Goal: Feedback & Contribution: Contribute content

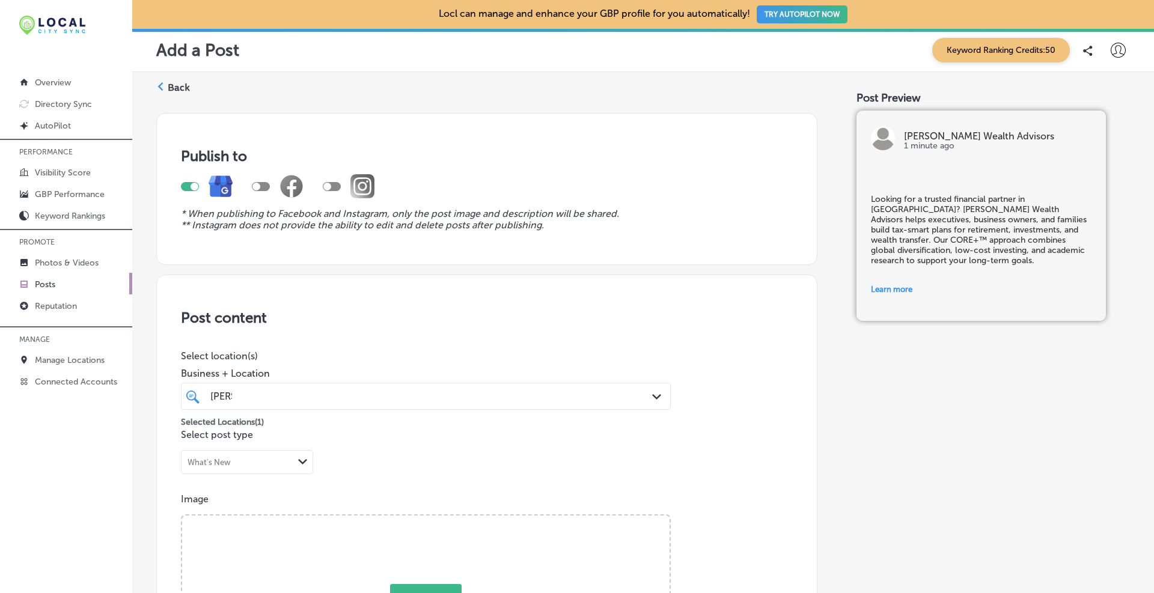
scroll to position [196, 0]
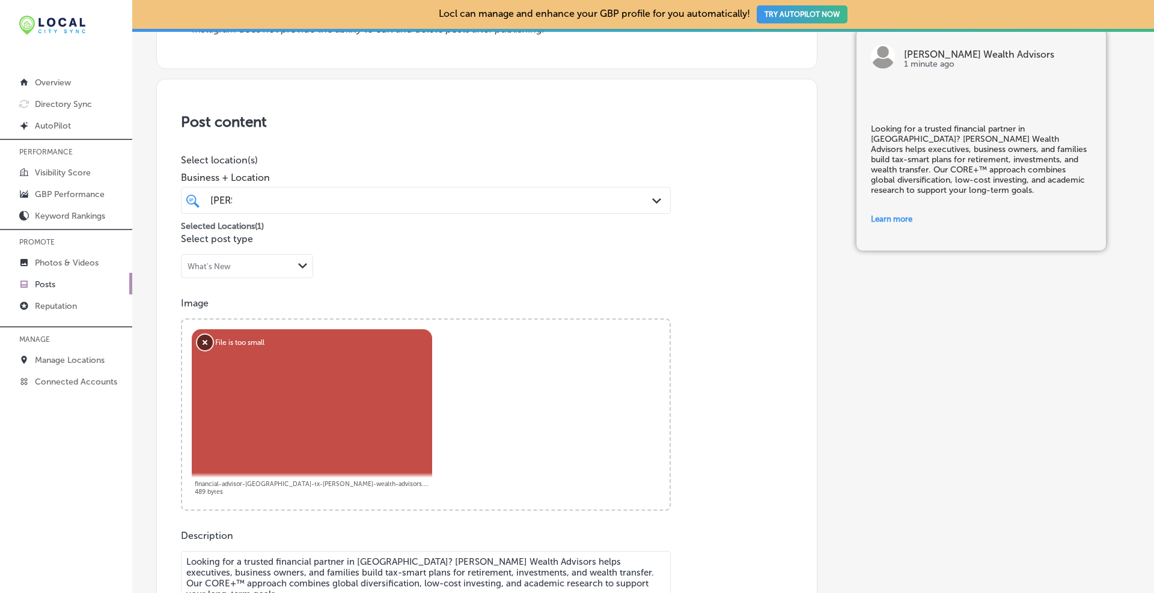
click at [206, 340] on button "Remove" at bounding box center [205, 343] width 16 height 16
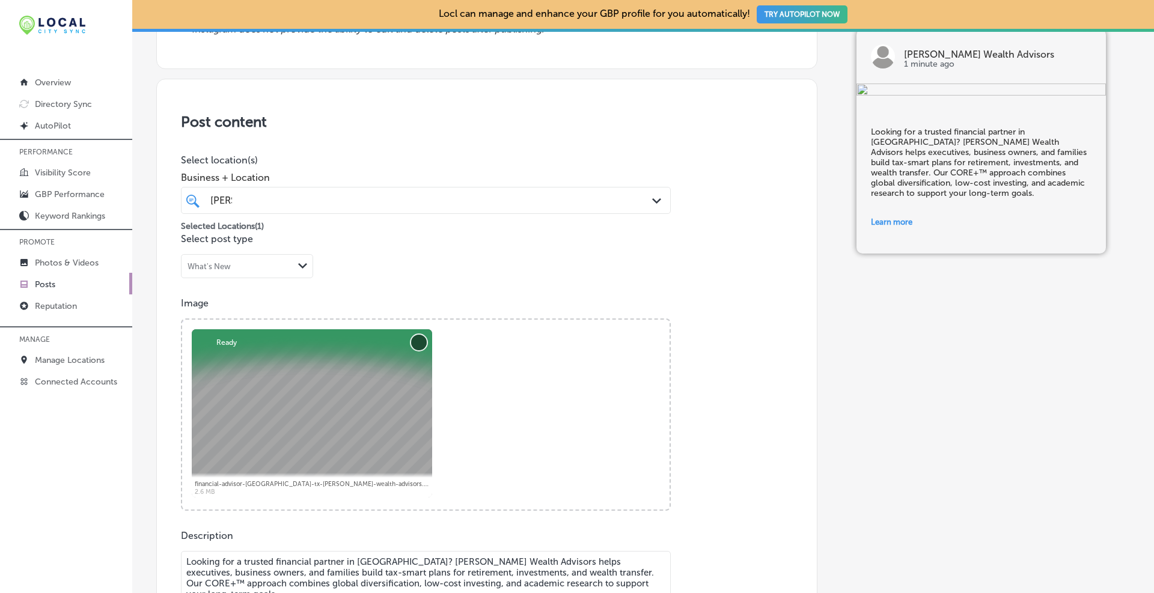
click at [420, 341] on button "Remove" at bounding box center [419, 343] width 16 height 16
click at [420, 343] on button "Remove" at bounding box center [419, 343] width 16 height 16
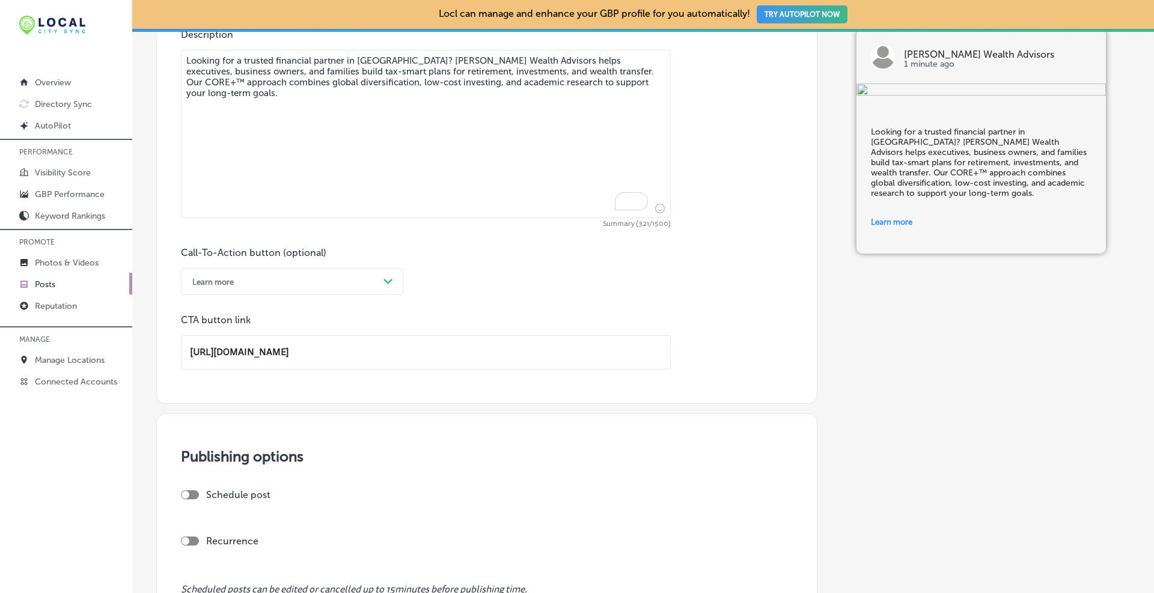
scroll to position [597, 0]
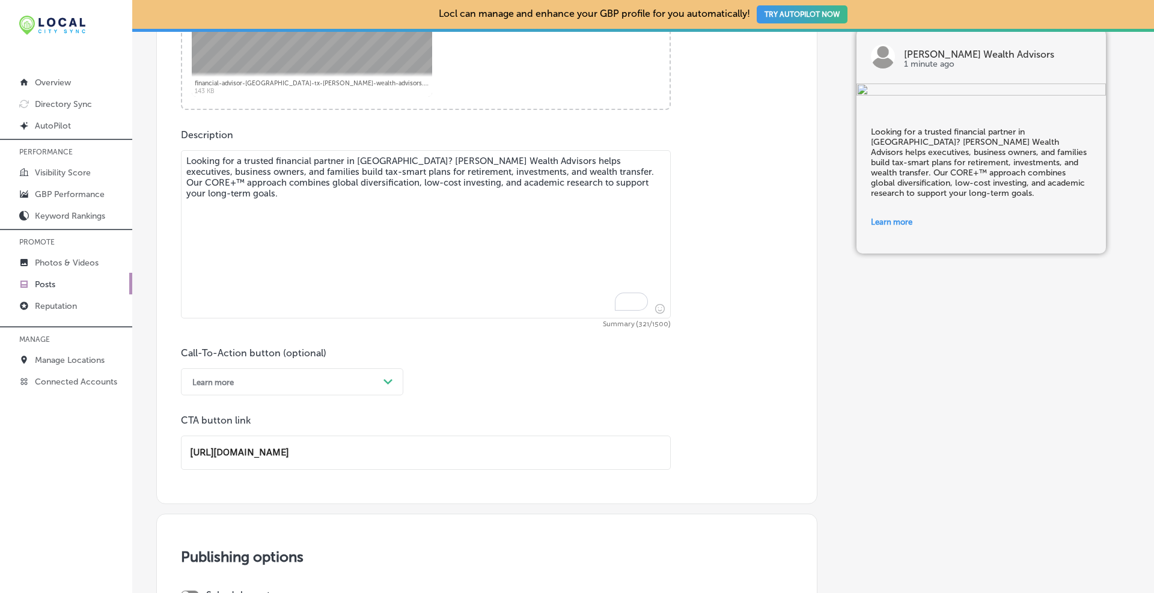
click at [647, 180] on textarea "Looking for a trusted financial partner in [GEOGRAPHIC_DATA]? [PERSON_NAME] Wea…" at bounding box center [426, 234] width 490 height 168
click at [433, 193] on textarea "Looking for a trusted financial partner in [GEOGRAPHIC_DATA]? [PERSON_NAME] Wea…" at bounding box center [426, 234] width 490 height 168
click at [371, 235] on textarea "Looking for a trusted financial partner in [GEOGRAPHIC_DATA]? [PERSON_NAME] Wea…" at bounding box center [426, 234] width 490 height 168
paste textarea "Whether you're planning retirement in [GEOGRAPHIC_DATA] or running a business n…"
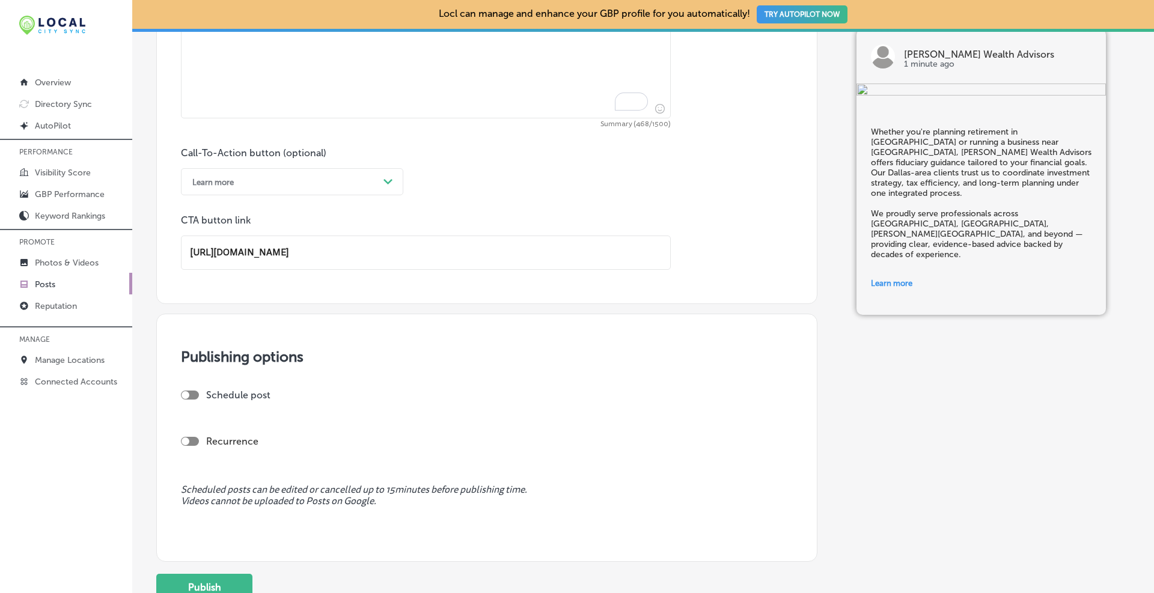
scroll to position [897, 0]
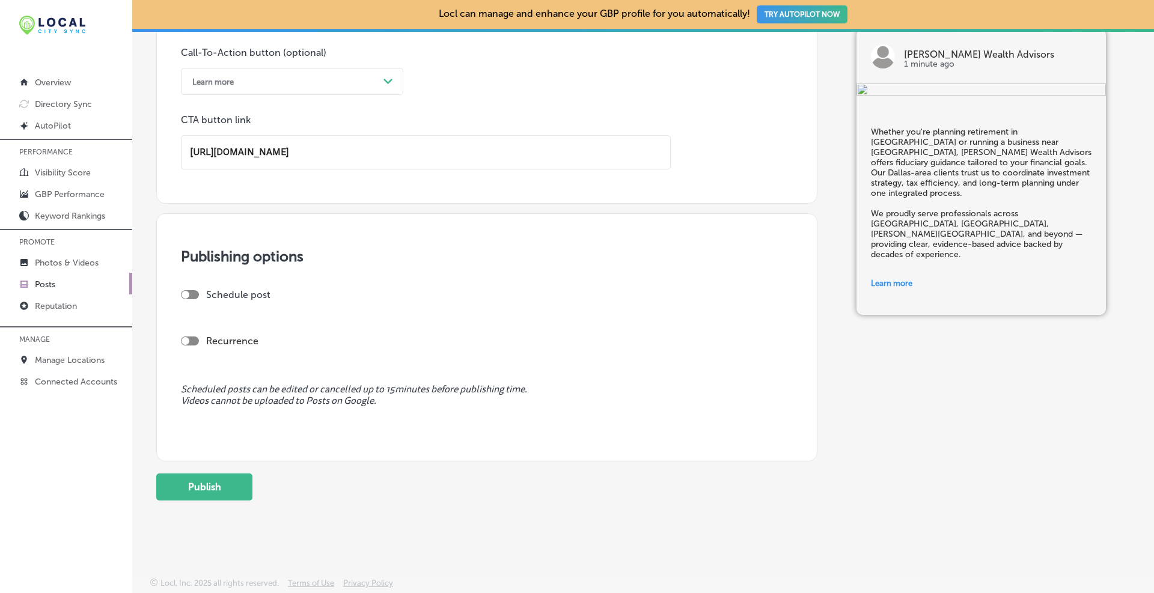
click at [188, 290] on div at bounding box center [190, 294] width 18 height 9
type textarea "Whether you're planning retirement in [GEOGRAPHIC_DATA] or running a business n…"
checkbox input "true"
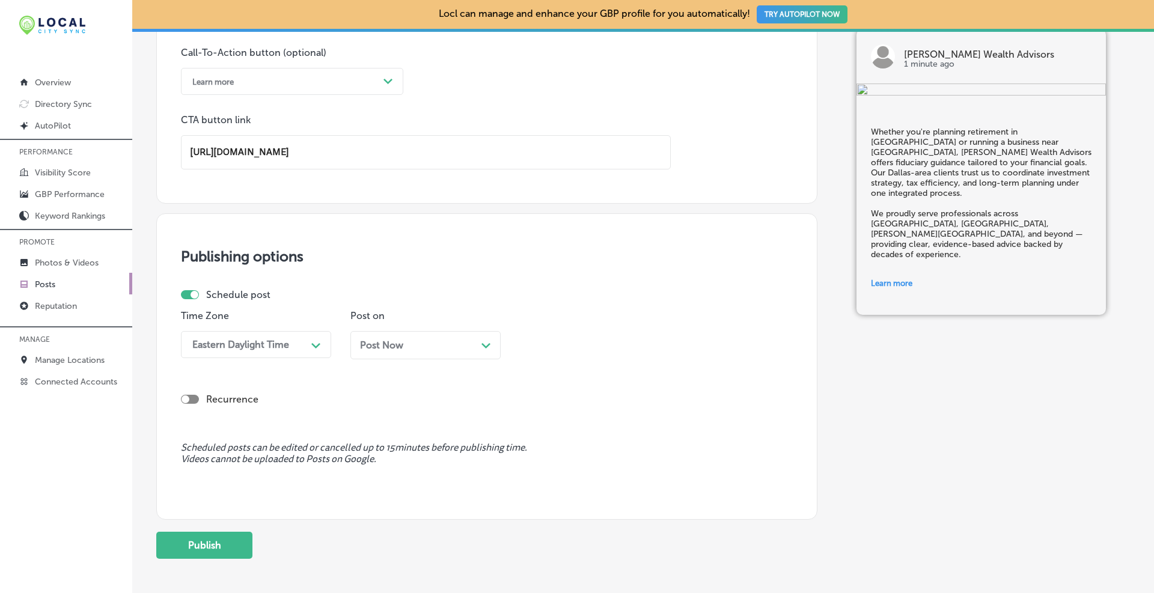
click at [370, 349] on span "Post Now" at bounding box center [381, 345] width 43 height 11
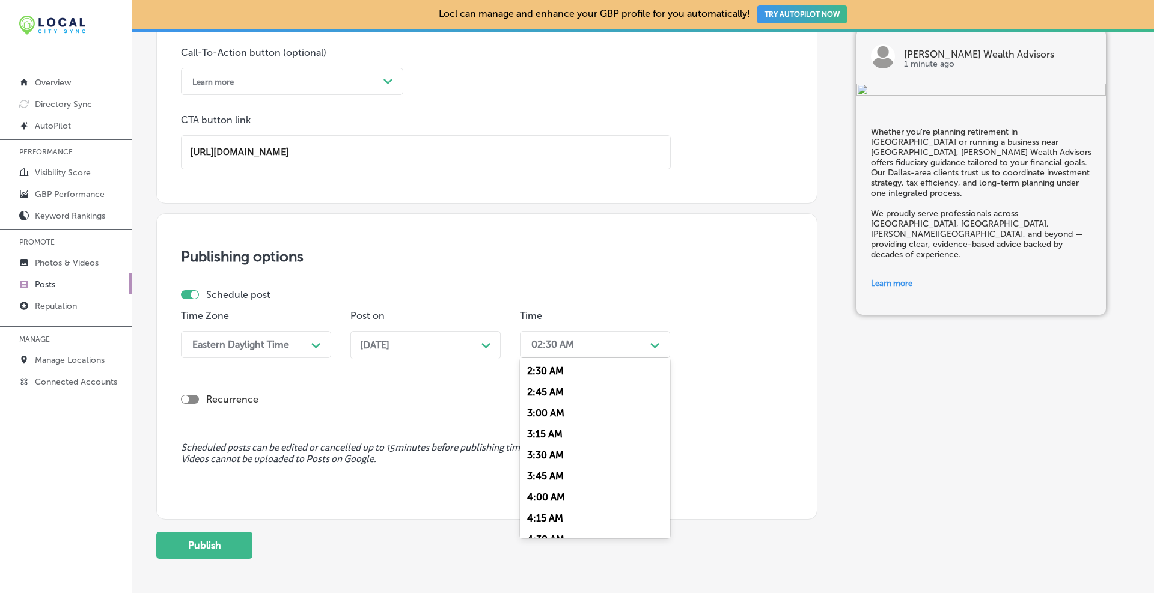
click at [557, 340] on div "02:30 AM" at bounding box center [552, 344] width 43 height 11
click at [550, 447] on div "7:00 AM" at bounding box center [595, 449] width 150 height 21
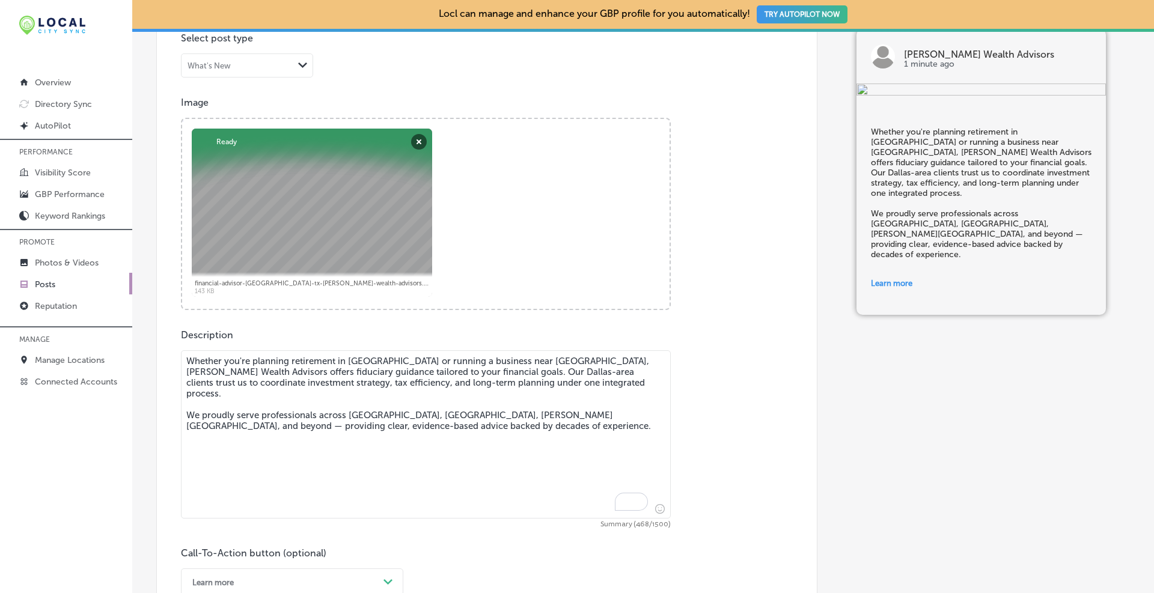
scroll to position [0, 0]
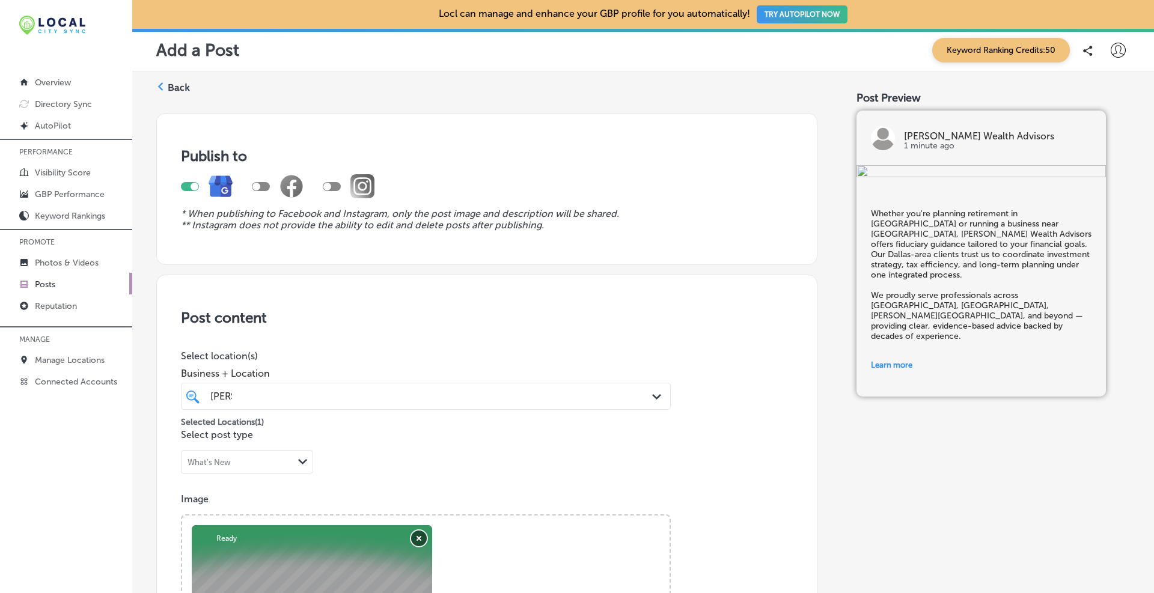
click at [415, 541] on button "Remove" at bounding box center [419, 539] width 16 height 16
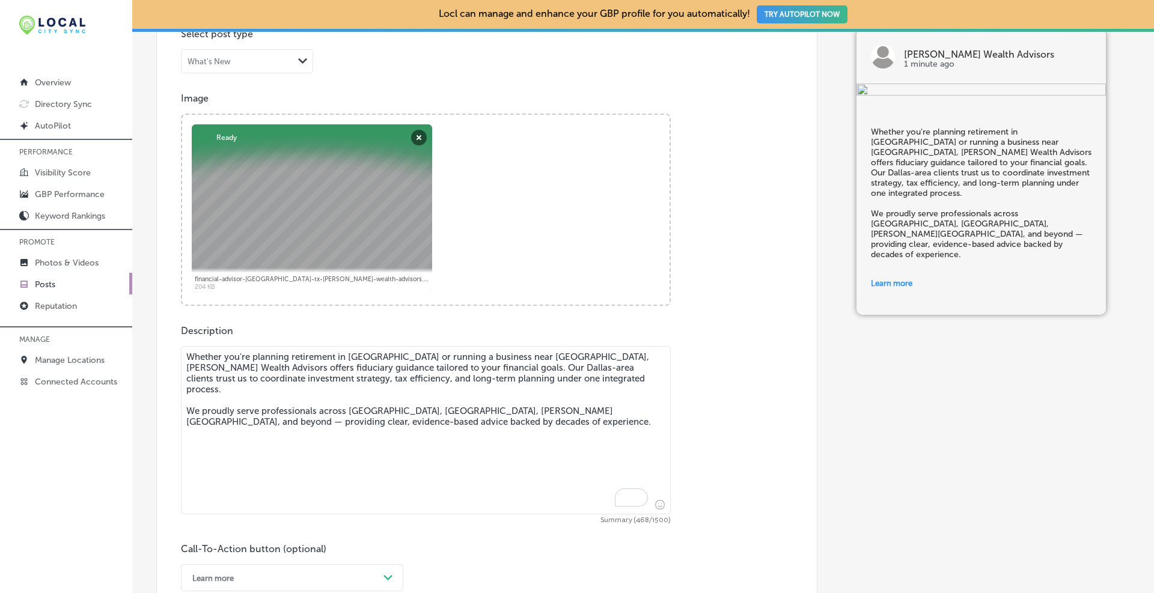
scroll to position [200, 0]
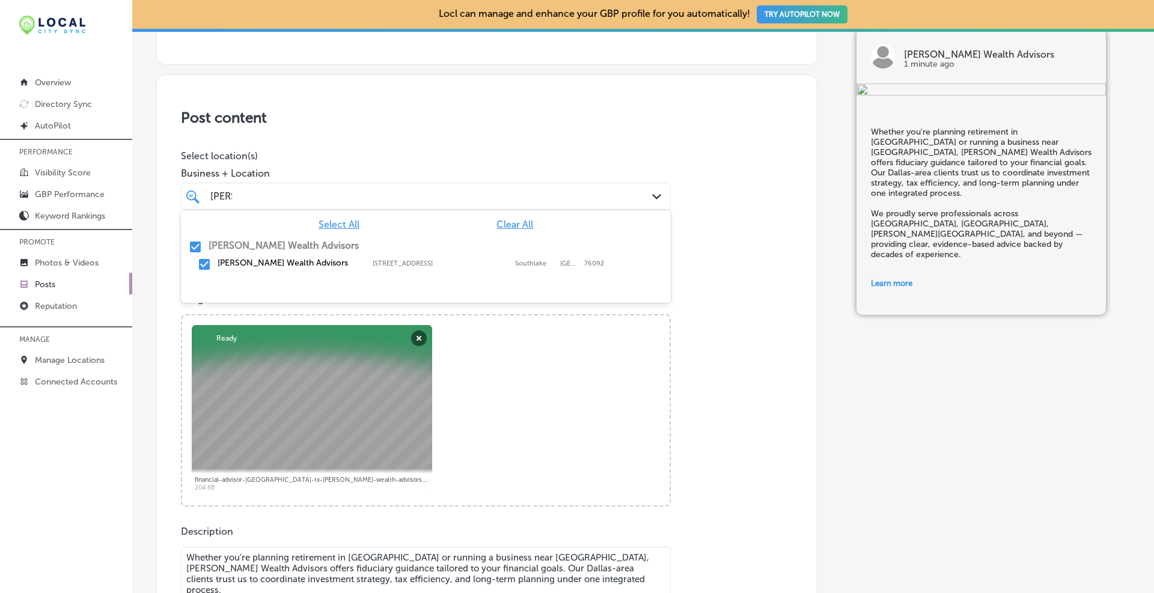
click at [635, 195] on div "[PERSON_NAME] [PERSON_NAME]" at bounding box center [425, 196] width 443 height 19
click at [635, 194] on div "[PERSON_NAME] [PERSON_NAME]" at bounding box center [425, 196] width 443 height 19
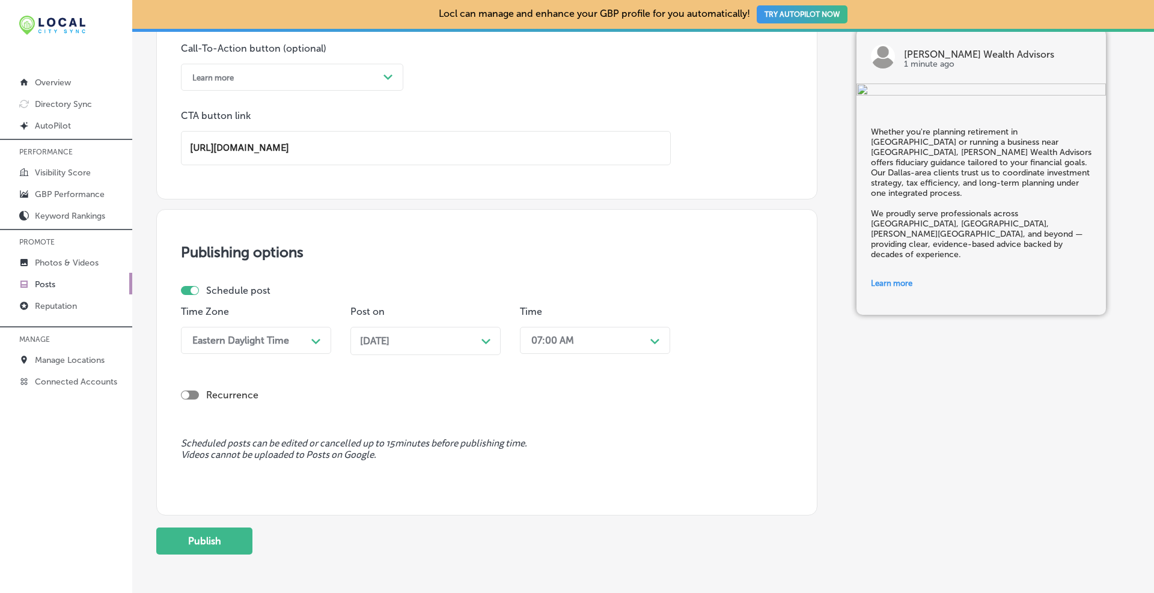
scroll to position [956, 0]
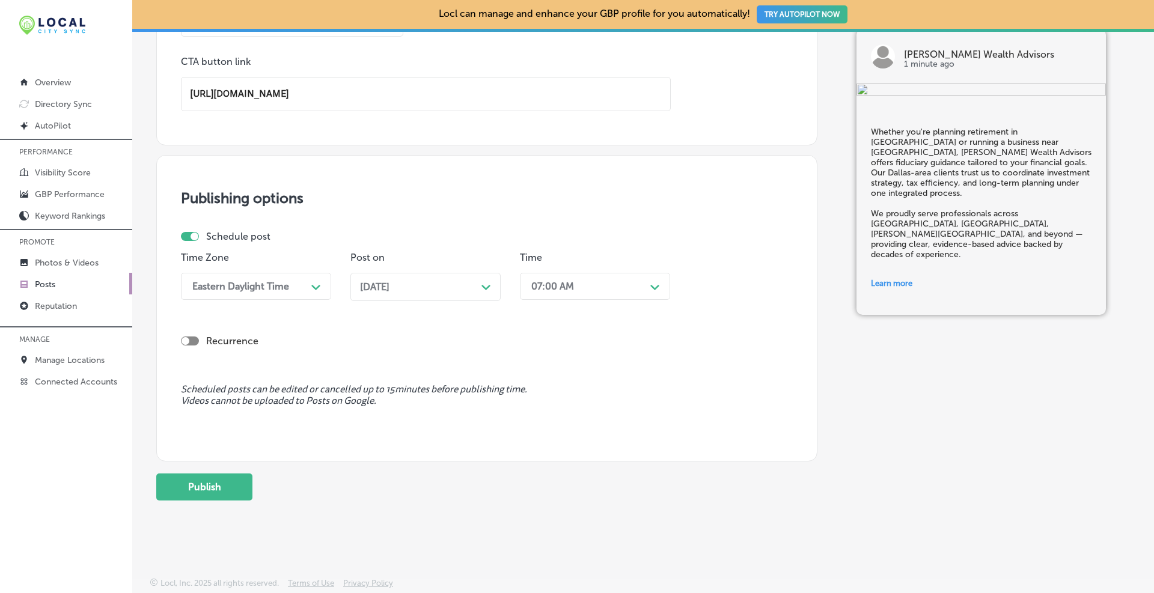
drag, startPoint x: 222, startPoint y: 489, endPoint x: 779, endPoint y: 454, distance: 558.3
click at [207, 490] on button "Publish" at bounding box center [204, 487] width 96 height 27
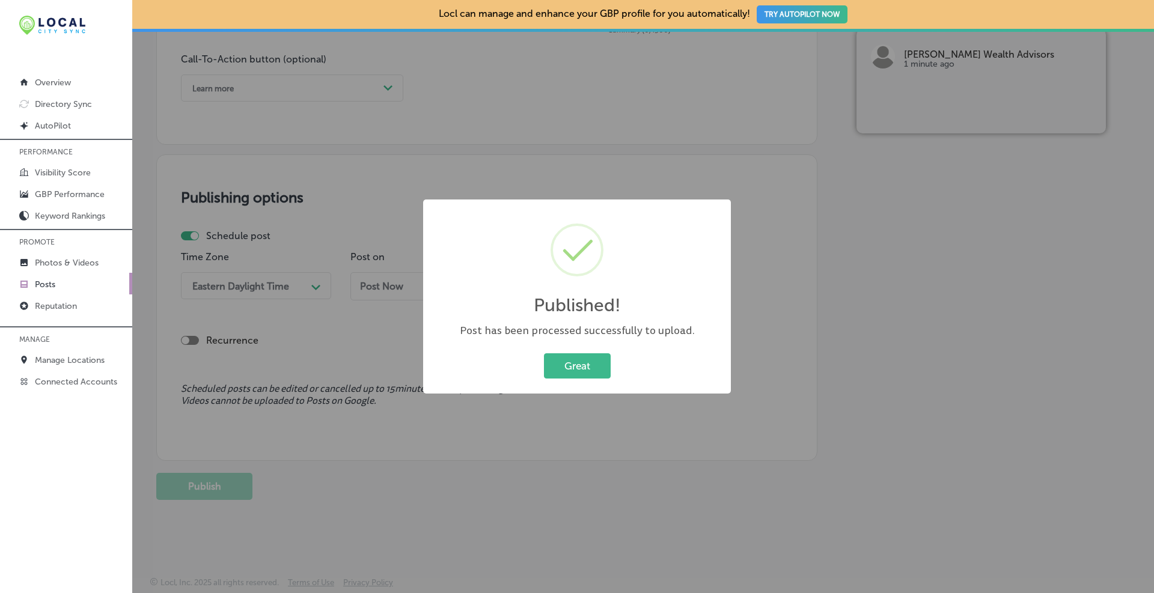
scroll to position [890, 0]
click at [573, 367] on button "Great" at bounding box center [577, 365] width 67 height 25
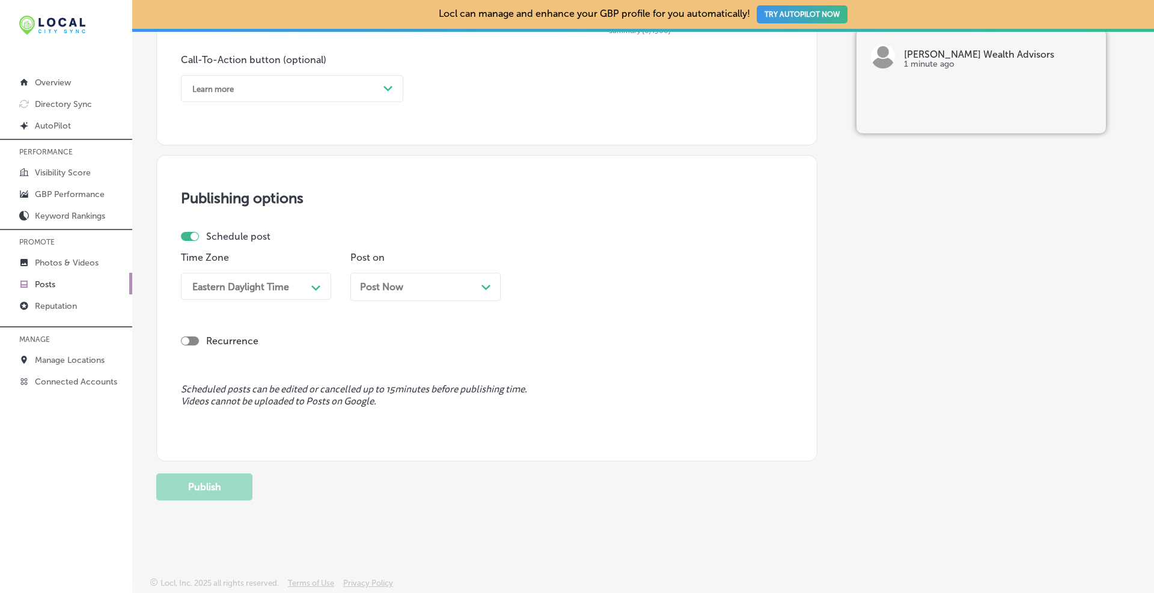
scroll to position [590, 0]
